Goal: Task Accomplishment & Management: Use online tool/utility

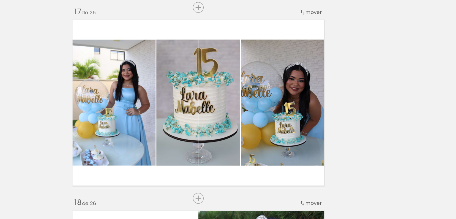
scroll to position [2361, 0]
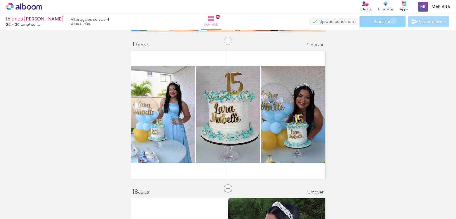
click at [391, 20] on paper-button "Finalizar" at bounding box center [383, 21] width 46 height 11
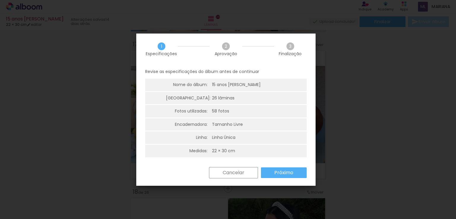
click at [0, 0] on slot "Próximo" at bounding box center [0, 0] width 0 height 0
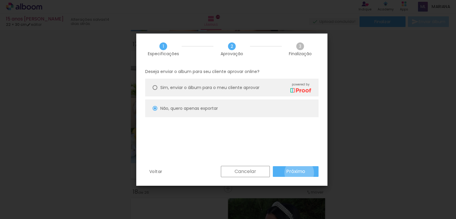
click at [0, 0] on slot "Próximo" at bounding box center [0, 0] width 0 height 0
type input "Alta, 300 DPI"
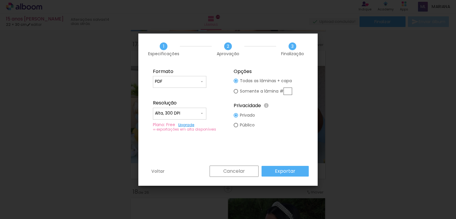
click at [187, 82] on input "PDF" at bounding box center [177, 82] width 45 height 6
click at [198, 80] on paper-item "JPG" at bounding box center [179, 81] width 53 height 12
type input "JPG"
click at [198, 112] on input "Alta, 300 DPI" at bounding box center [177, 113] width 45 height 6
click at [198, 112] on paper-item "Alta, 300 DPI" at bounding box center [179, 113] width 53 height 12
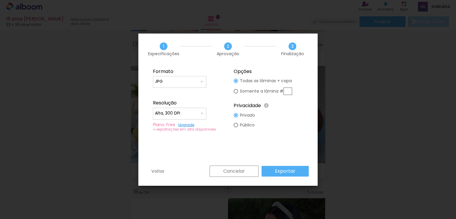
click at [196, 84] on input "JPG" at bounding box center [177, 82] width 45 height 6
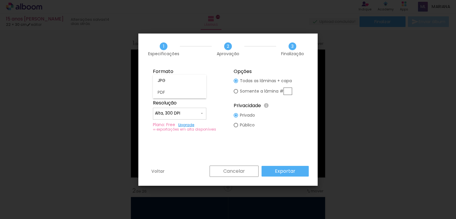
click at [189, 81] on paper-item "JPG" at bounding box center [179, 81] width 53 height 12
click at [0, 0] on slot "Público" at bounding box center [0, 0] width 0 height 0
type paper-radio-button "on"
click at [214, 91] on fieldset "Formato JPG PDF Resolução Alta, 300 DPI Baixa Plano: Free Upgrade ∞ exportações…" at bounding box center [188, 100] width 80 height 71
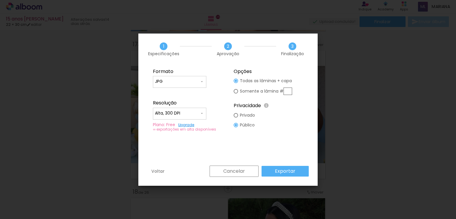
scroll to position [0, 2322]
click at [0, 0] on slot "Exportar" at bounding box center [0, 0] width 0 height 0
click at [196, 56] on div "1 Especificações 2 Aprovação 3 Finalização" at bounding box center [227, 49] width 179 height 31
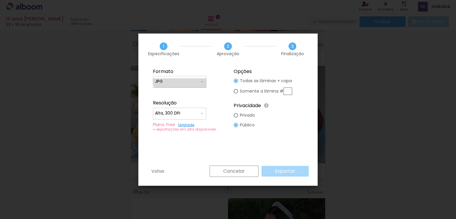
click at [182, 81] on input "JPG" at bounding box center [177, 82] width 45 height 6
click at [176, 93] on paper-item "PDF" at bounding box center [179, 93] width 53 height 12
type input "PDF"
click at [247, 168] on paper-button "Cancelar" at bounding box center [234, 171] width 49 height 11
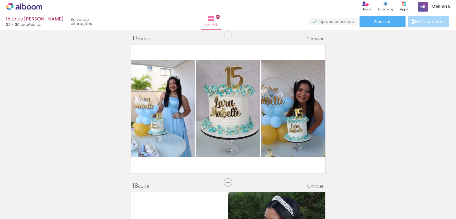
scroll to position [2366, 0]
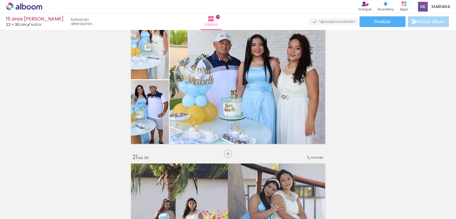
scroll to position [2836, 0]
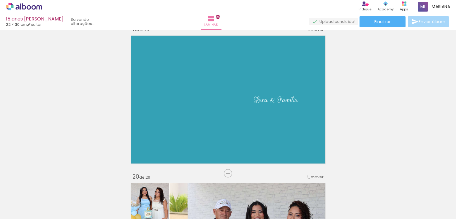
scroll to position [2670, 0]
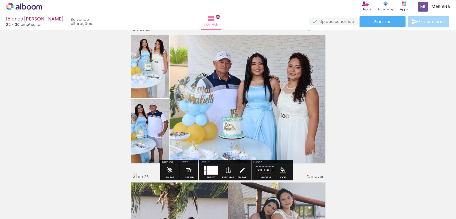
scroll to position [2819, 0]
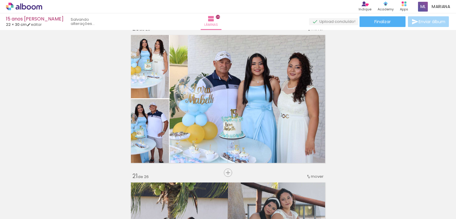
scroll to position [0, 2322]
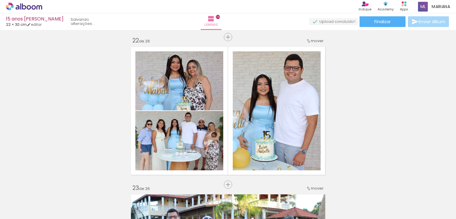
scroll to position [3105, 0]
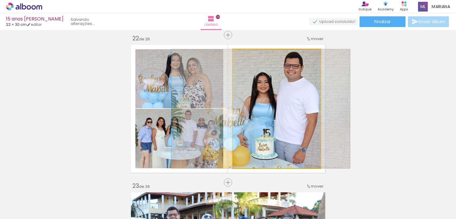
click at [262, 106] on quentale-photo at bounding box center [277, 108] width 88 height 119
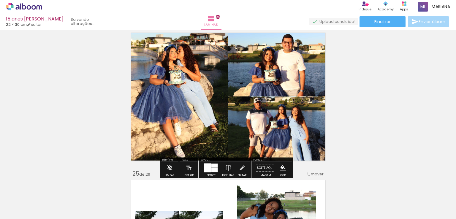
scroll to position [3397, 0]
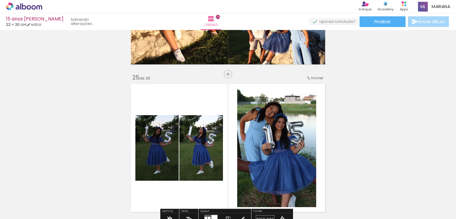
scroll to position [3509, 0]
